Goal: Communication & Community: Answer question/provide support

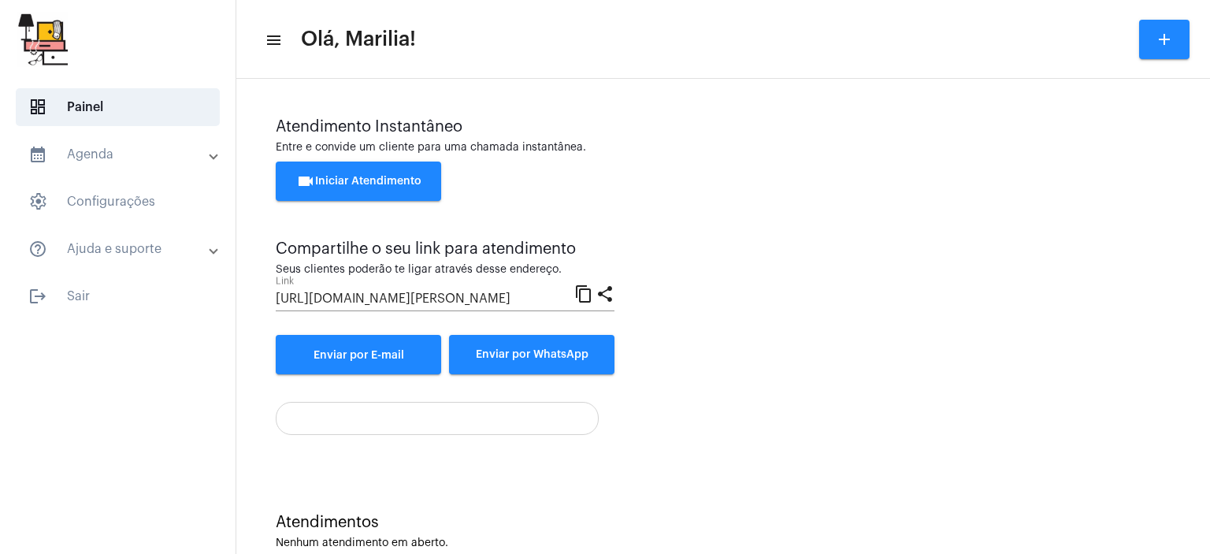
scroll to position [35, 0]
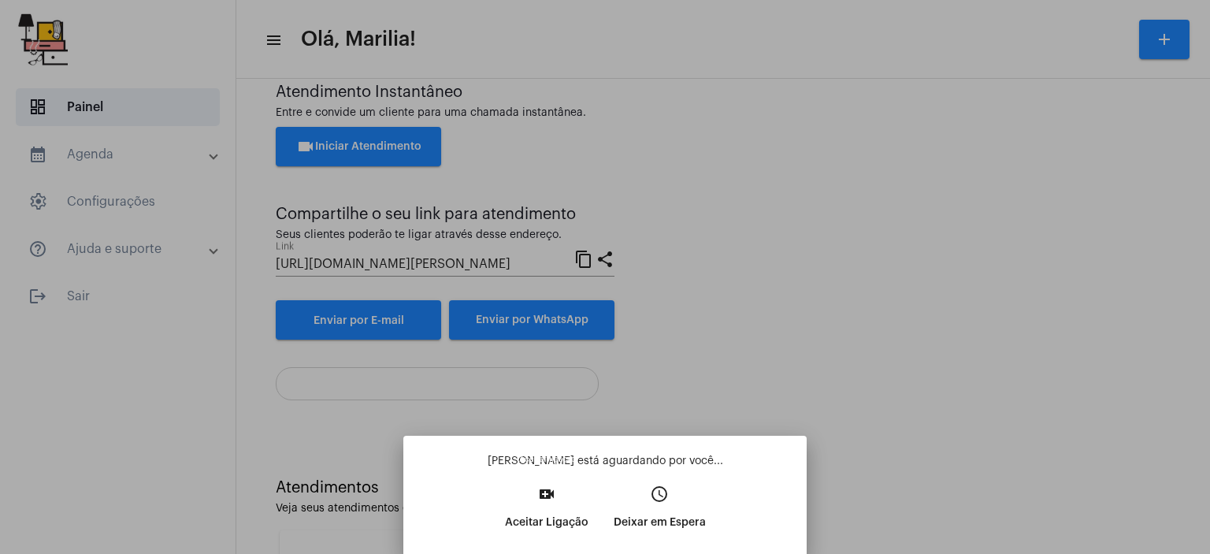
click at [502, 513] on button "video_call Aceitar Ligação" at bounding box center [546, 514] width 109 height 68
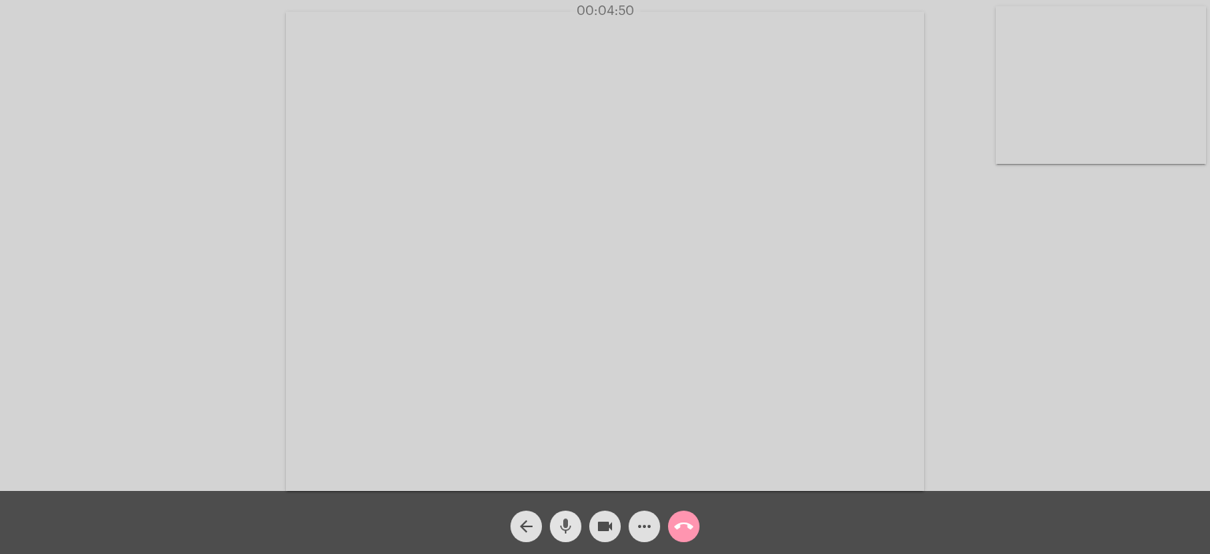
click at [563, 527] on mat-icon "mic" at bounding box center [565, 526] width 19 height 19
click at [563, 527] on mat-icon "mic_off" at bounding box center [565, 526] width 19 height 19
click at [563, 527] on mat-icon "mic" at bounding box center [565, 526] width 19 height 19
click at [563, 527] on mat-icon "mic_off" at bounding box center [565, 526] width 19 height 19
click at [563, 527] on mat-icon "mic" at bounding box center [565, 526] width 19 height 19
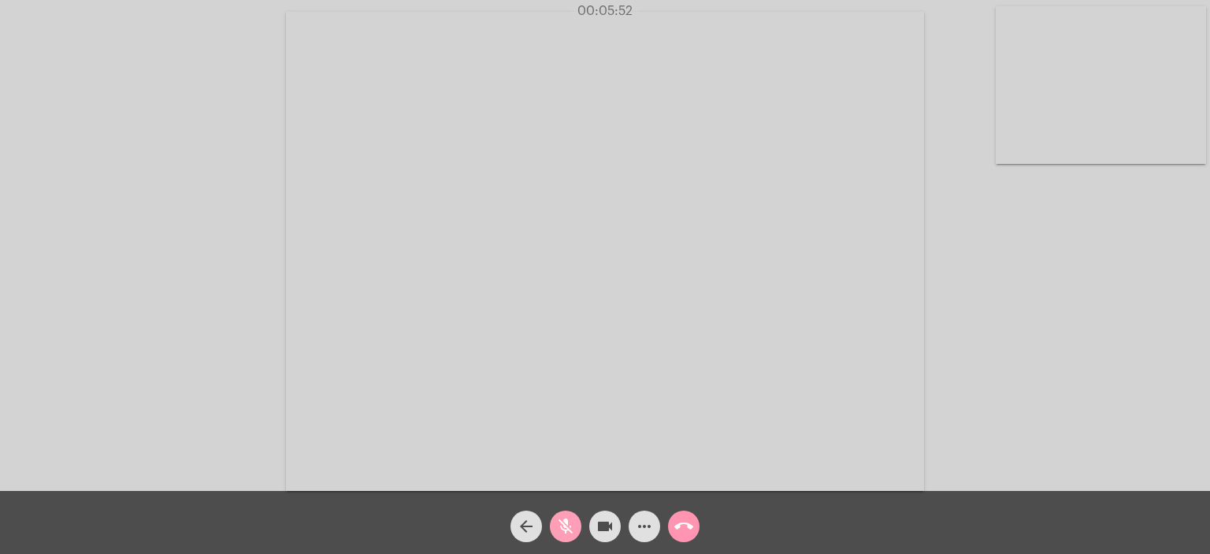
click at [563, 527] on mat-icon "mic_off" at bounding box center [565, 526] width 19 height 19
click at [563, 527] on mat-icon "mic" at bounding box center [565, 526] width 19 height 19
click at [563, 527] on mat-icon "mic_off" at bounding box center [565, 526] width 19 height 19
click at [563, 527] on mat-icon "mic" at bounding box center [565, 526] width 19 height 19
click at [563, 527] on mat-icon "mic_off" at bounding box center [565, 526] width 19 height 19
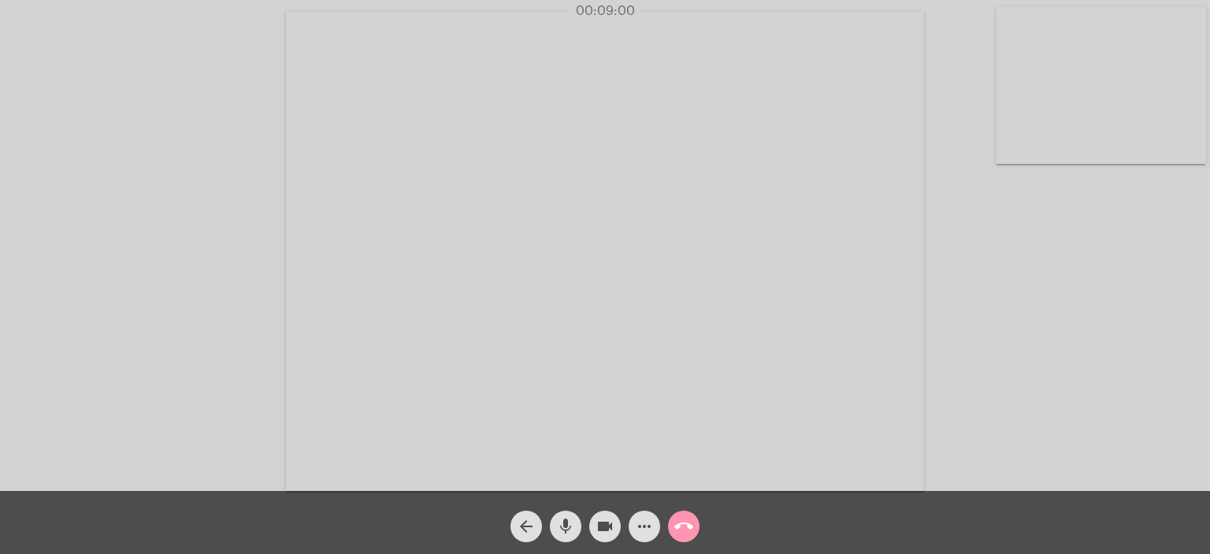
click at [563, 527] on mat-icon "mic" at bounding box center [565, 526] width 19 height 19
click at [563, 527] on mat-icon "mic_off" at bounding box center [565, 526] width 19 height 19
click at [563, 527] on mat-icon "mic" at bounding box center [565, 526] width 19 height 19
click at [563, 527] on mat-icon "mic_off" at bounding box center [565, 526] width 19 height 19
click at [563, 527] on mat-icon "mic" at bounding box center [565, 526] width 19 height 19
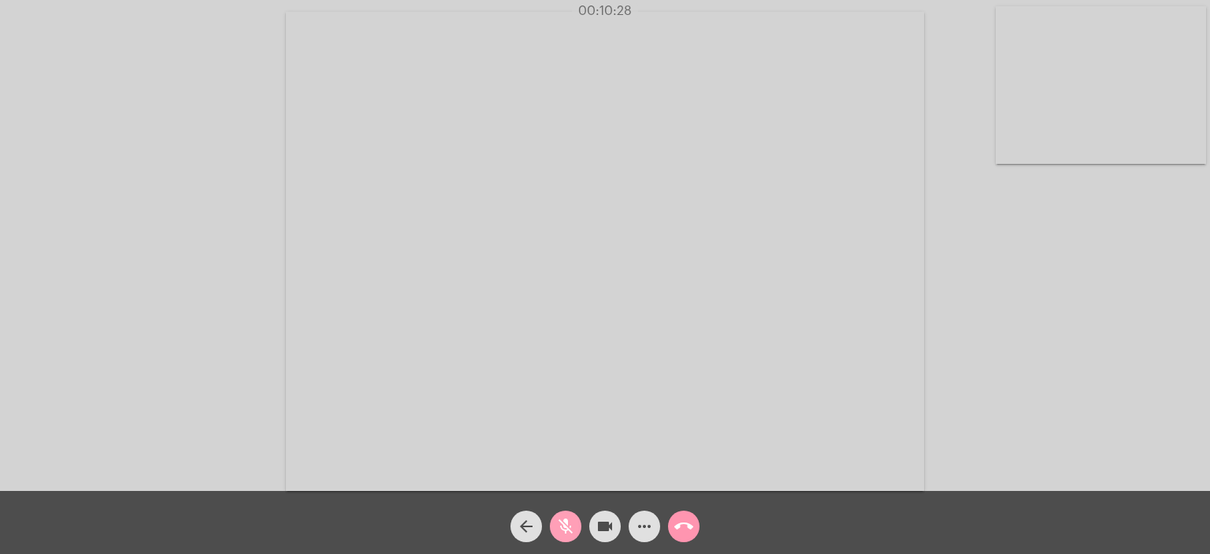
click at [563, 527] on mat-icon "mic_off" at bounding box center [565, 526] width 19 height 19
click at [563, 527] on mat-icon "mic" at bounding box center [565, 526] width 19 height 19
click at [563, 527] on mat-icon "mic_off" at bounding box center [565, 526] width 19 height 19
click at [563, 527] on mat-icon "mic" at bounding box center [565, 526] width 19 height 19
click at [563, 527] on mat-icon "mic_off" at bounding box center [565, 526] width 19 height 19
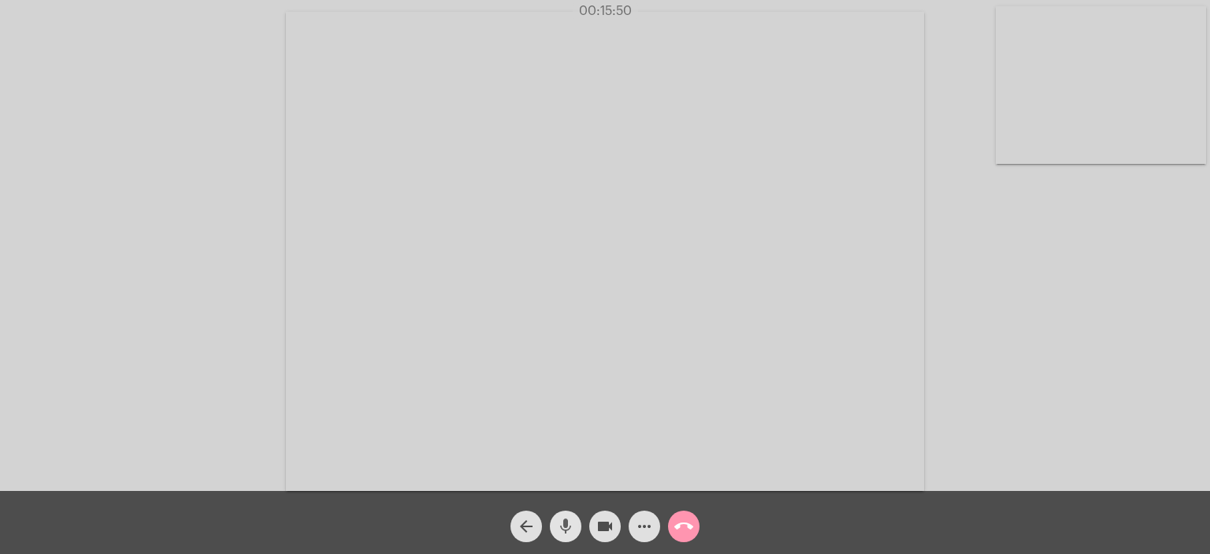
click at [563, 527] on mat-icon "mic" at bounding box center [565, 526] width 19 height 19
click at [563, 527] on mat-icon "mic_off" at bounding box center [565, 526] width 19 height 19
click at [563, 527] on mat-icon "mic" at bounding box center [565, 526] width 19 height 19
click at [563, 527] on mat-icon "mic_off" at bounding box center [565, 526] width 19 height 19
click at [563, 527] on mat-icon "mic" at bounding box center [565, 526] width 19 height 19
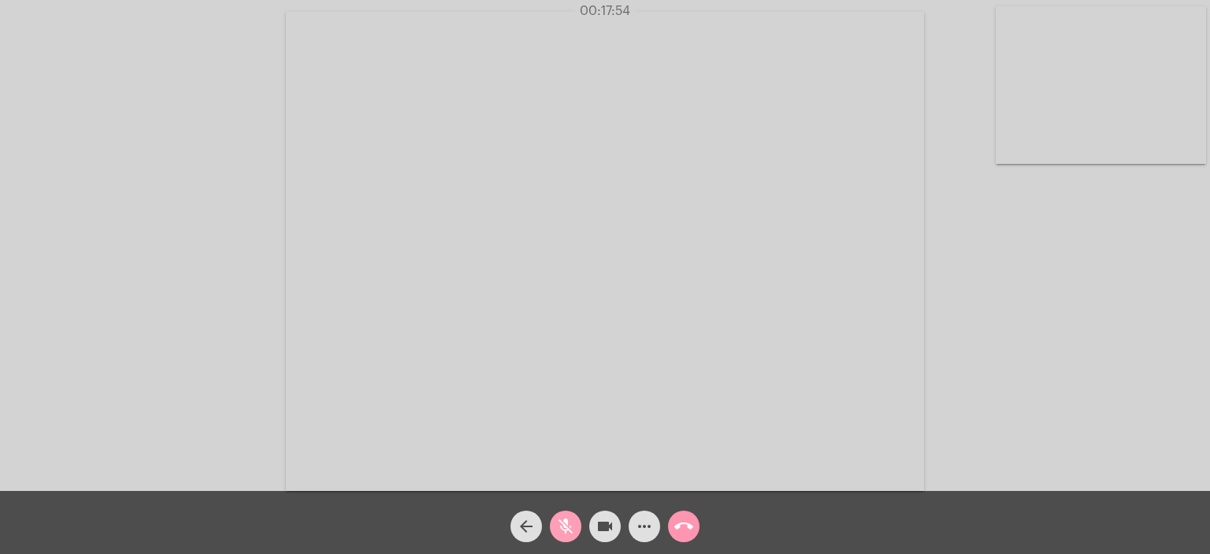
click at [563, 527] on mat-icon "mic_off" at bounding box center [565, 526] width 19 height 19
click at [563, 527] on mat-icon "mic" at bounding box center [565, 526] width 19 height 19
click at [563, 527] on mat-icon "mic_off" at bounding box center [565, 526] width 19 height 19
click at [564, 533] on mat-icon "mic" at bounding box center [565, 526] width 19 height 19
click at [564, 533] on mat-icon "mic_off" at bounding box center [565, 526] width 19 height 19
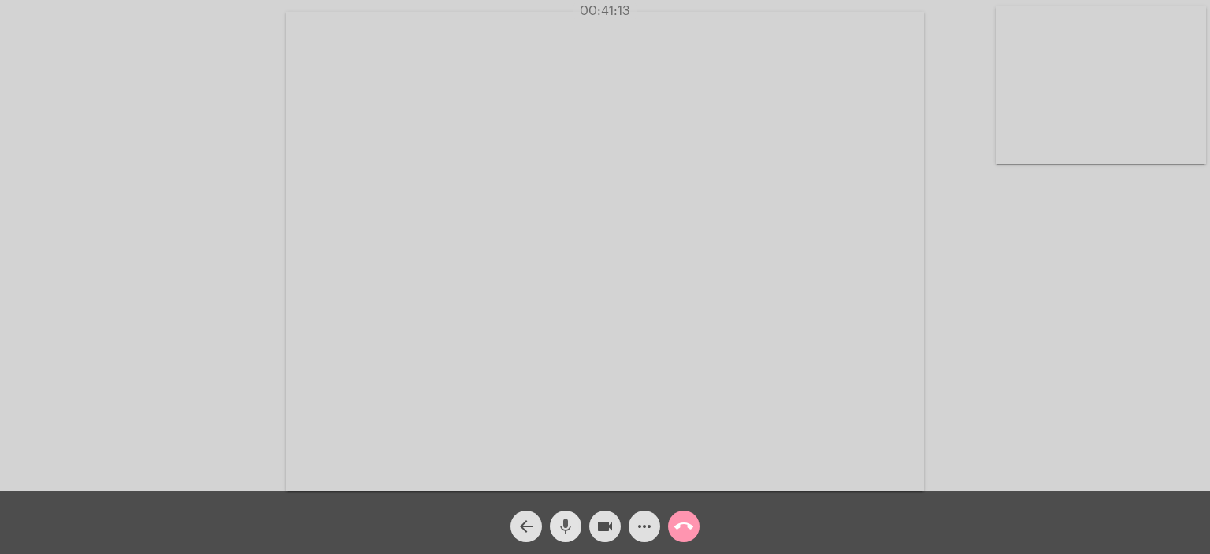
click at [564, 533] on mat-icon "mic" at bounding box center [565, 526] width 19 height 19
click at [564, 533] on mat-icon "mic_off" at bounding box center [565, 526] width 19 height 19
click at [564, 533] on mat-icon "mic" at bounding box center [565, 526] width 19 height 19
click at [564, 533] on mat-icon "mic_off" at bounding box center [565, 526] width 19 height 19
click at [564, 533] on mat-icon "mic" at bounding box center [565, 526] width 19 height 19
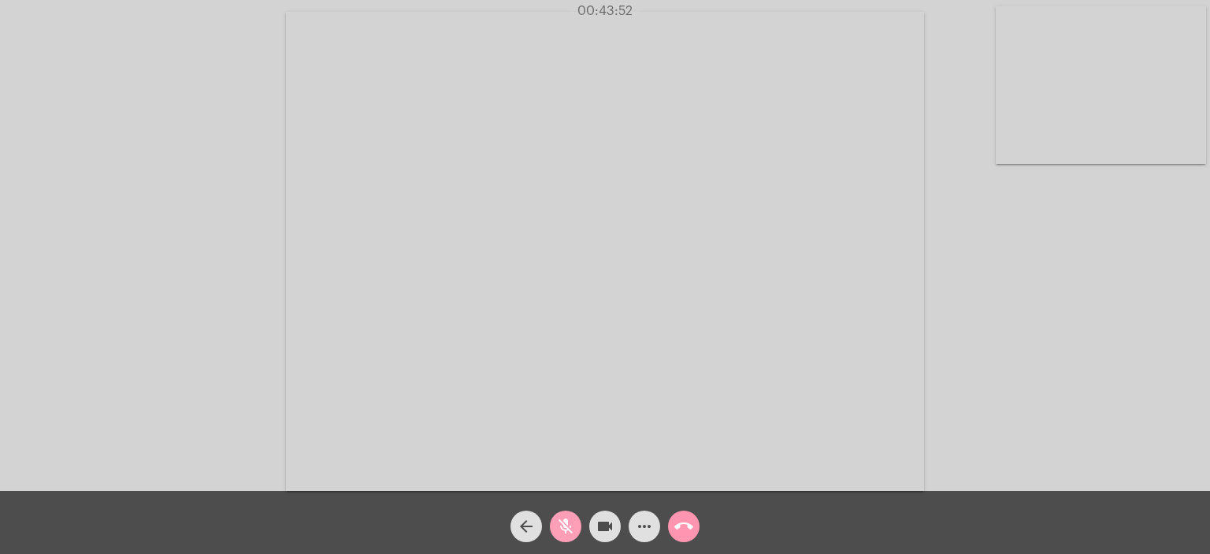
click at [564, 533] on mat-icon "mic_off" at bounding box center [565, 526] width 19 height 19
click at [564, 533] on mat-icon "mic" at bounding box center [565, 526] width 19 height 19
click at [564, 533] on mat-icon "mic_off" at bounding box center [565, 526] width 19 height 19
click at [571, 528] on mat-icon "mic" at bounding box center [565, 526] width 19 height 19
click at [571, 528] on mat-icon "mic_off" at bounding box center [565, 526] width 19 height 19
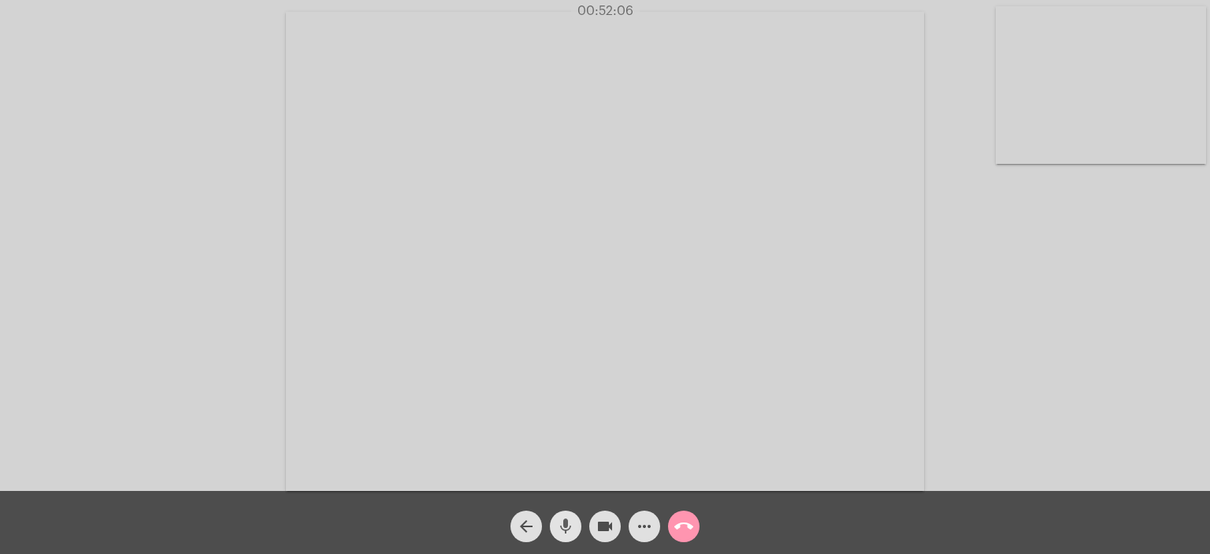
click at [571, 528] on mat-icon "mic" at bounding box center [565, 526] width 19 height 19
click at [571, 528] on mat-icon "mic_off" at bounding box center [565, 526] width 19 height 19
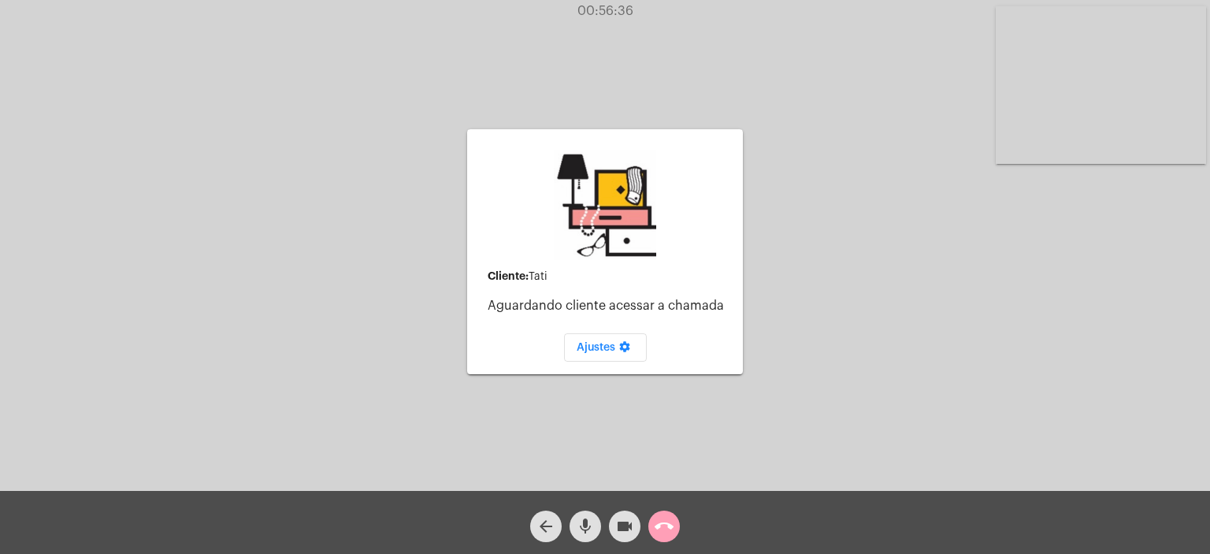
click at [671, 521] on mat-icon "call_end" at bounding box center [663, 526] width 19 height 19
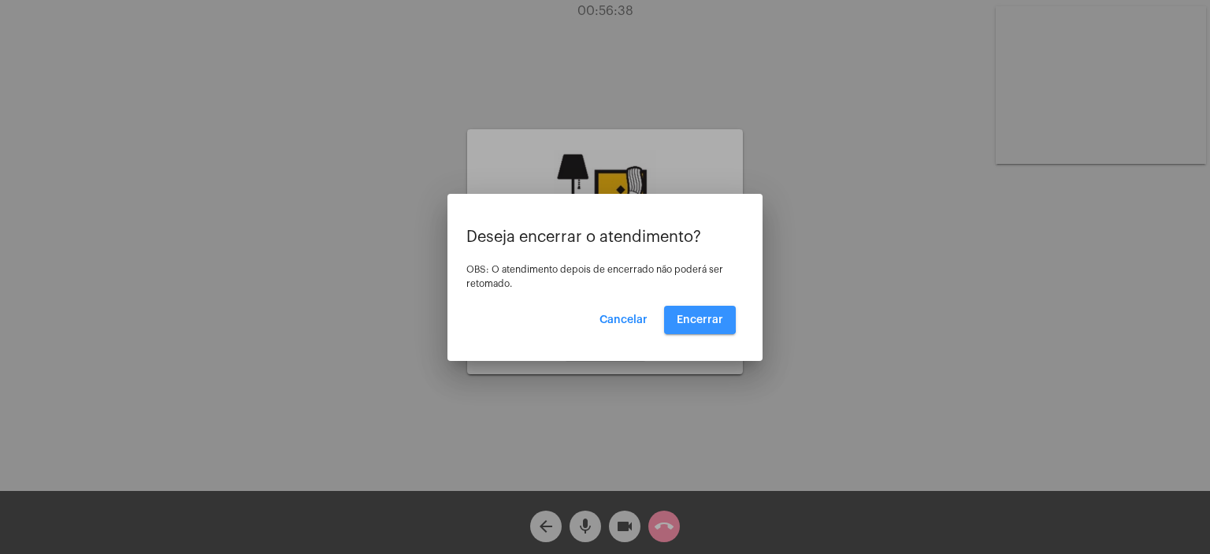
click at [691, 314] on span "Encerrar" at bounding box center [699, 319] width 46 height 11
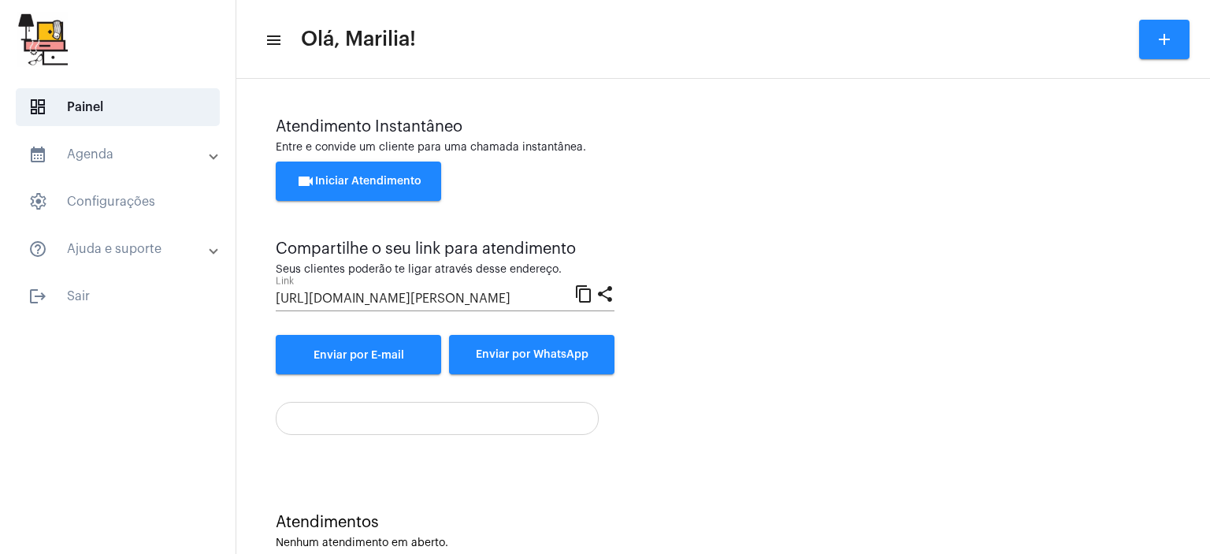
click at [630, 385] on div "Atendimento Instantâneo Entre e convide um cliente para uma chamada instantânea…" at bounding box center [723, 276] width 895 height 317
